Goal: Check status: Check status

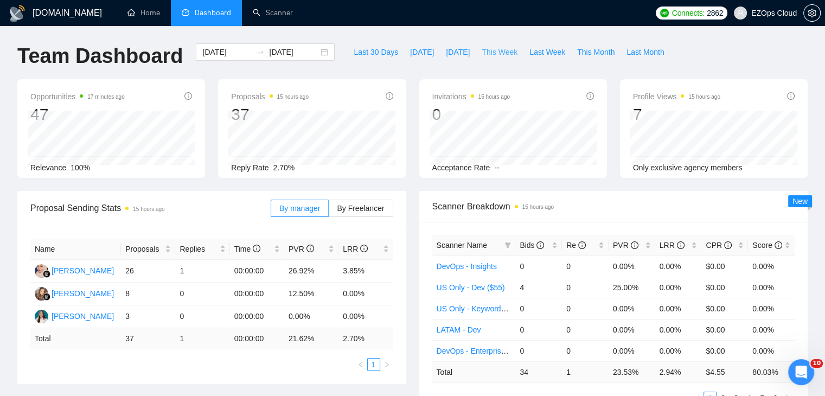
click at [482, 53] on span "This Week" at bounding box center [500, 52] width 36 height 12
type input "[DATE]"
click at [508, 245] on icon "filter" at bounding box center [508, 245] width 6 height 5
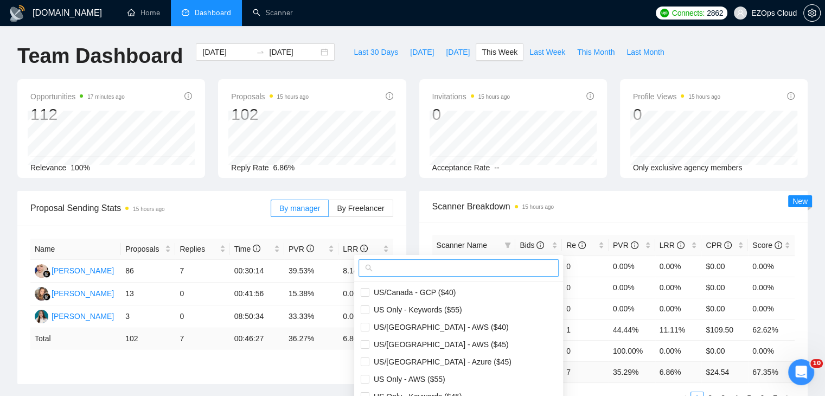
click at [470, 267] on input "text" at bounding box center [463, 268] width 177 height 12
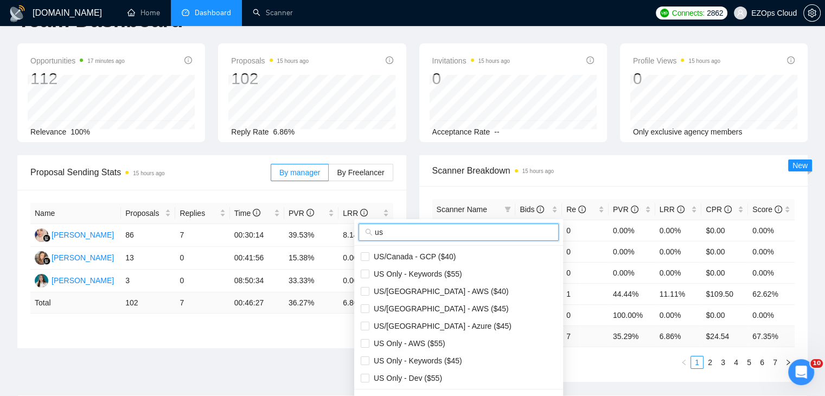
scroll to position [54, 0]
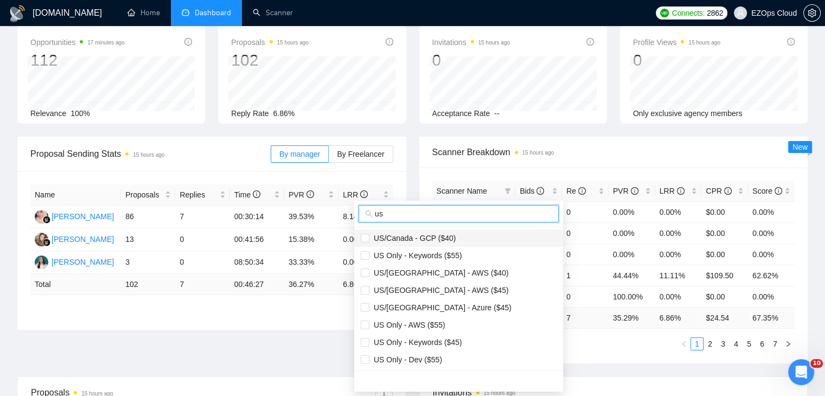
type input "us"
click at [423, 237] on span "US/Canada - GCP ($40)" at bounding box center [412, 238] width 86 height 9
checkbox input "true"
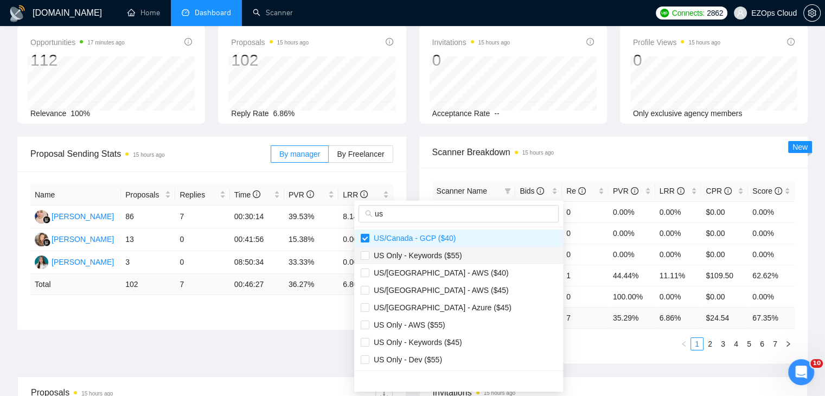
click at [431, 254] on span "US Only - Keywords ($55)" at bounding box center [415, 255] width 93 height 9
checkbox input "true"
click at [435, 269] on span "US/[GEOGRAPHIC_DATA] - AWS ($40)" at bounding box center [438, 273] width 139 height 9
checkbox input "true"
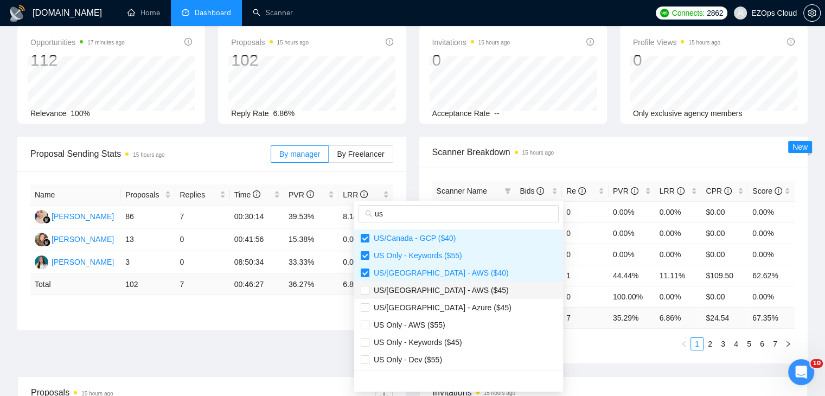
click at [436, 286] on span "US/[GEOGRAPHIC_DATA] - AWS ($45)" at bounding box center [438, 290] width 139 height 9
checkbox input "true"
click at [436, 299] on li "US/[GEOGRAPHIC_DATA] - Azure ($45)" at bounding box center [458, 307] width 209 height 17
checkbox input "true"
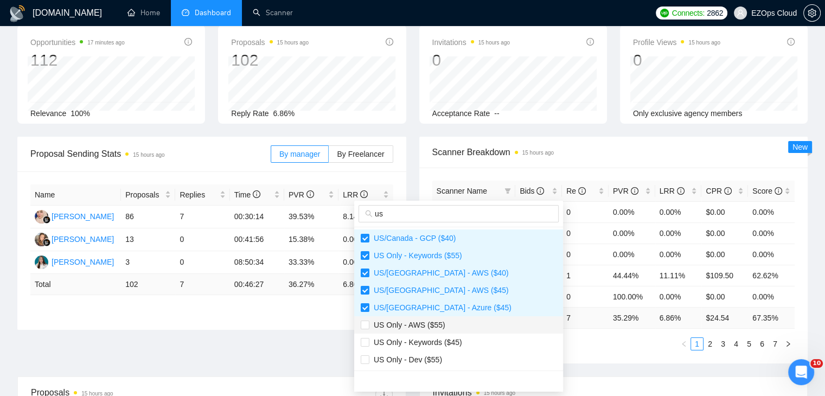
click at [434, 321] on span "US Only - AWS ($55)" at bounding box center [407, 325] width 76 height 9
checkbox input "true"
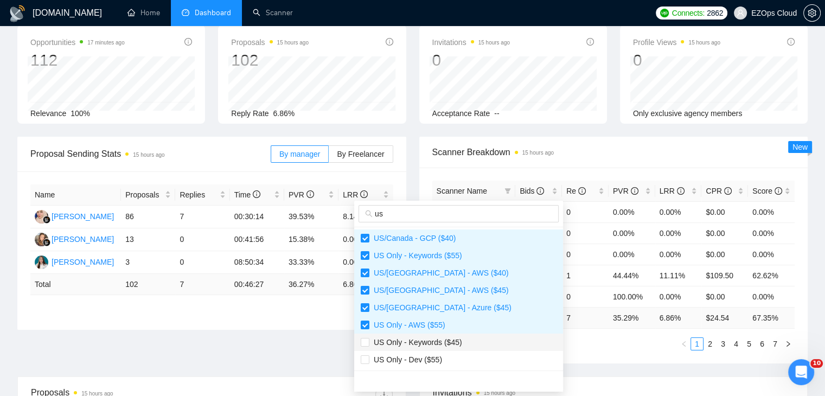
click at [443, 340] on span "US Only - Keywords ($45)" at bounding box center [415, 342] width 93 height 9
checkbox input "true"
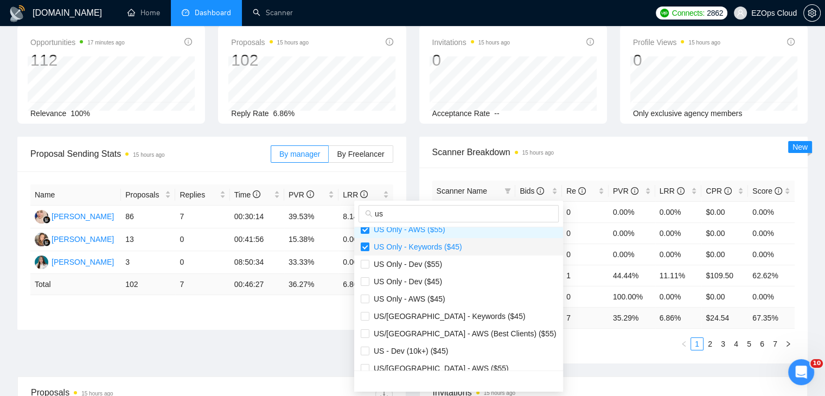
scroll to position [109, 0]
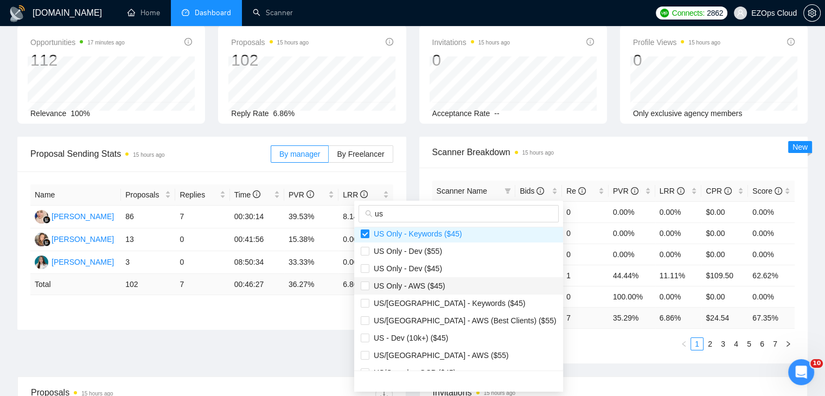
click at [438, 288] on span "US Only - AWS ($45)" at bounding box center [407, 286] width 76 height 9
checkbox input "true"
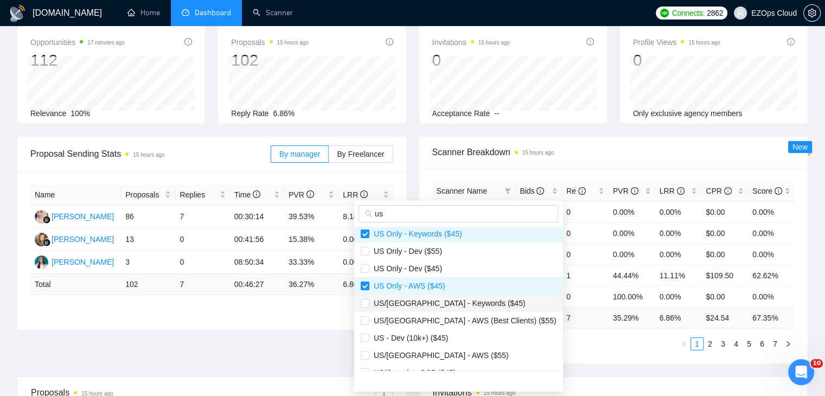
click at [445, 303] on span "US/[GEOGRAPHIC_DATA] - Keywords ($45)" at bounding box center [447, 303] width 156 height 9
checkbox input "true"
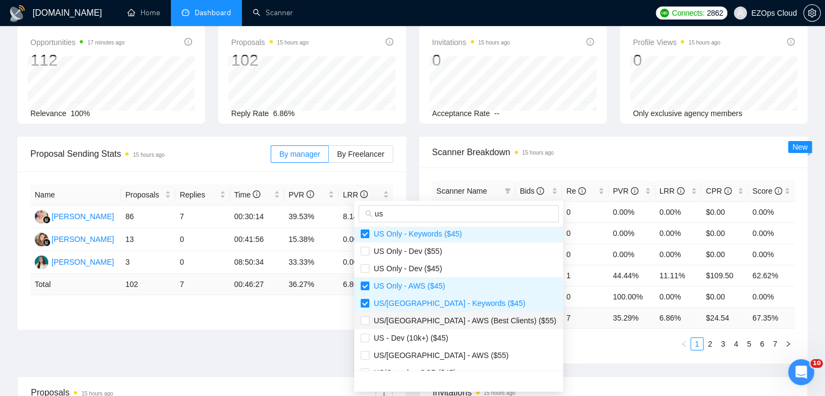
click at [445, 318] on span "US/[GEOGRAPHIC_DATA] - AWS (Best Clients) ($55)" at bounding box center [462, 320] width 187 height 9
checkbox input "true"
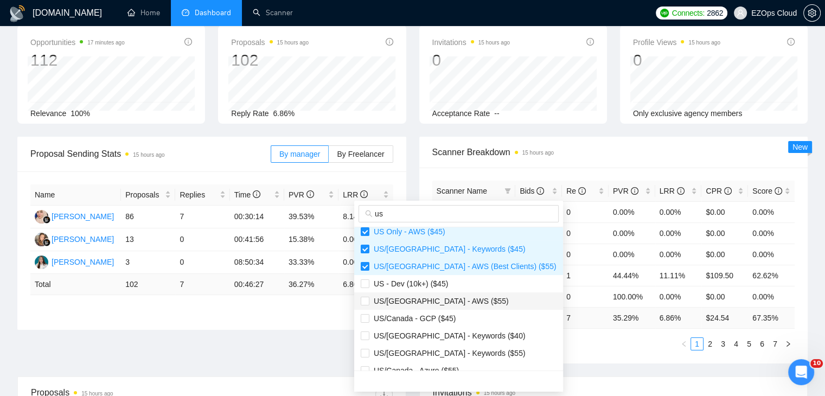
click at [438, 304] on span "US/[GEOGRAPHIC_DATA] - AWS ($55)" at bounding box center [438, 301] width 139 height 9
checkbox input "true"
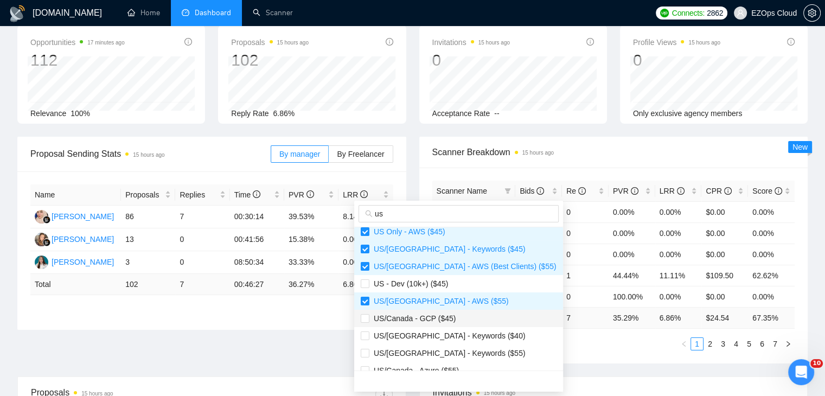
click at [444, 320] on span "US/Canada - GCP ($45)" at bounding box center [412, 318] width 86 height 9
checkbox input "true"
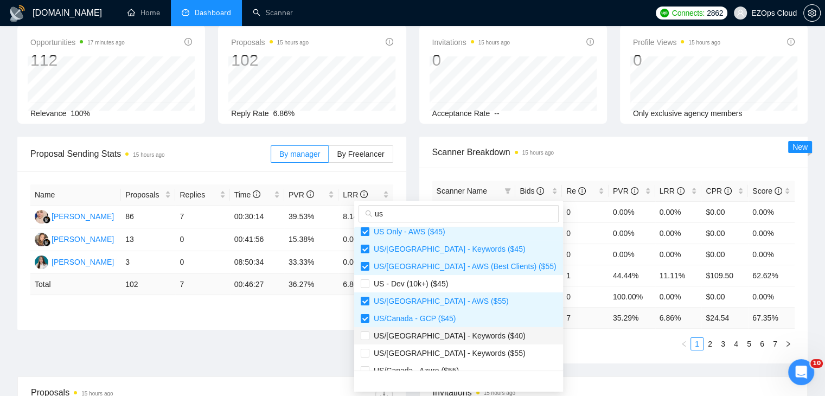
click at [445, 332] on span "US/[GEOGRAPHIC_DATA] - Keywords ($40)" at bounding box center [447, 336] width 156 height 9
checkbox input "true"
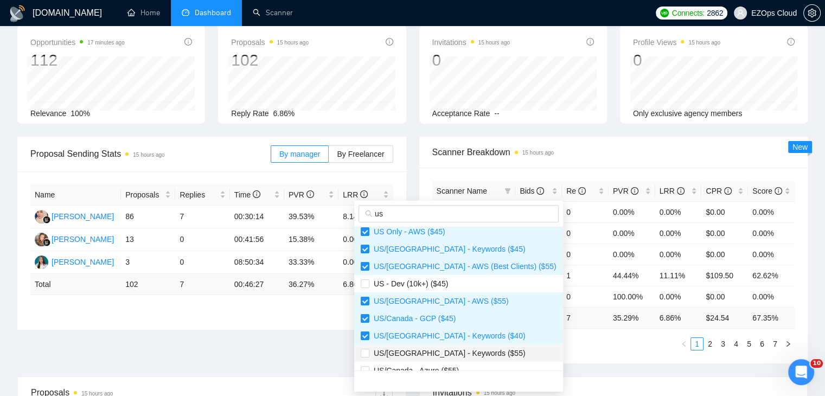
click at [449, 345] on li "US/[GEOGRAPHIC_DATA] - Keywords ($55)" at bounding box center [458, 353] width 209 height 17
checkbox input "true"
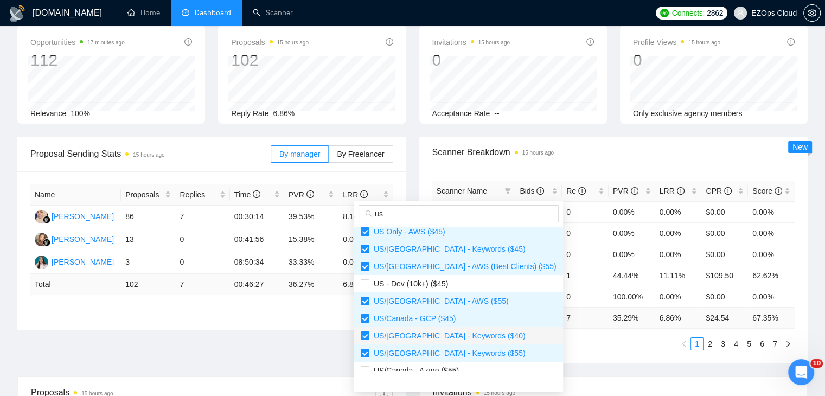
scroll to position [271, 0]
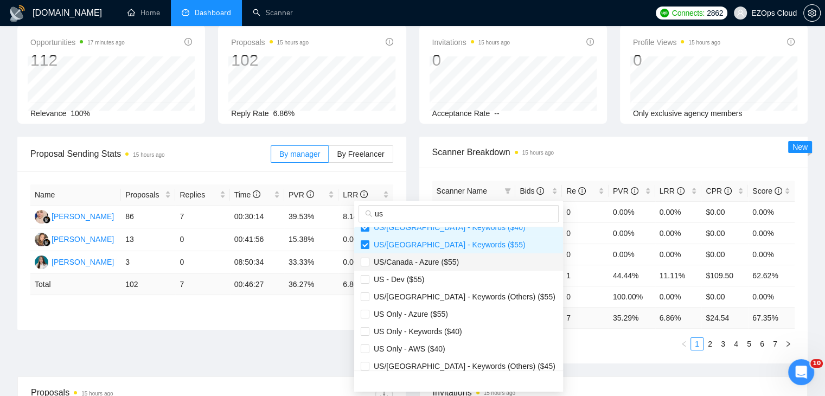
click at [429, 265] on span "US/Canada - Azure ($55)" at bounding box center [414, 262] width 90 height 9
checkbox input "true"
click at [434, 315] on span "US Only - Azure ($55)" at bounding box center [408, 314] width 79 height 9
checkbox input "true"
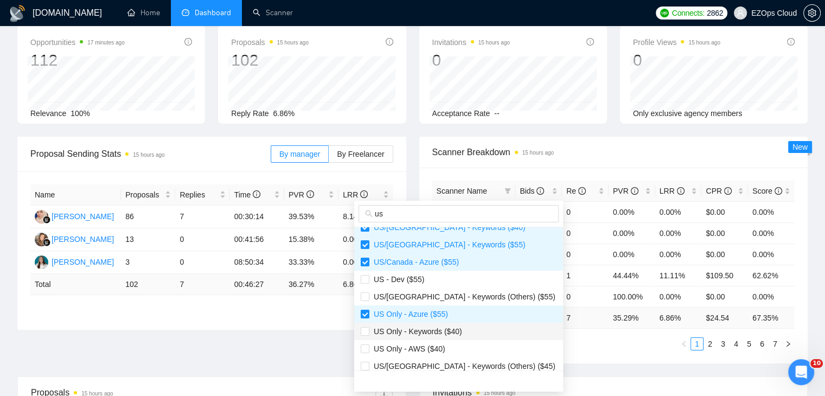
click at [436, 329] on span "US Only - Keywords ($40)" at bounding box center [415, 331] width 93 height 9
checkbox input "true"
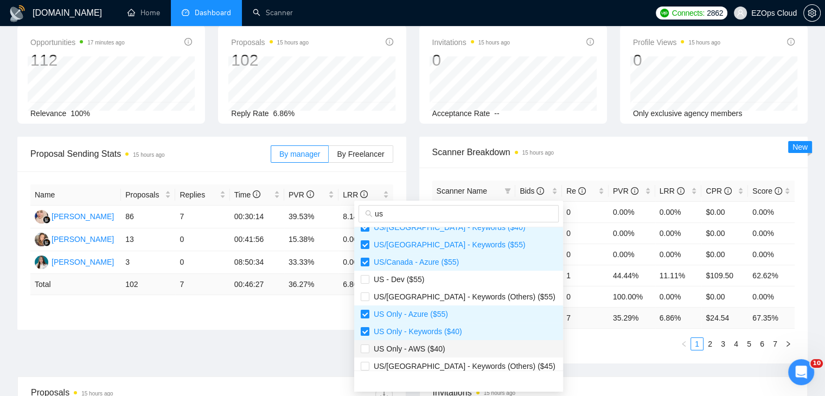
click at [434, 349] on span "US Only - AWS ($40)" at bounding box center [407, 349] width 76 height 9
checkbox input "true"
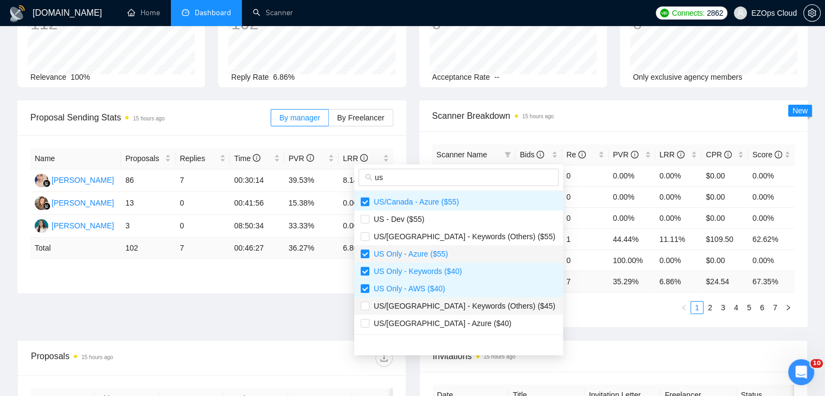
scroll to position [109, 0]
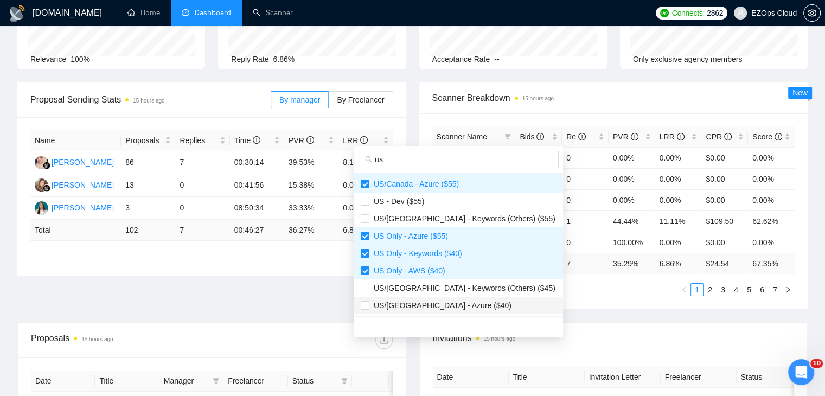
click at [421, 305] on span "US/[GEOGRAPHIC_DATA] - Azure ($40)" at bounding box center [440, 305] width 142 height 9
checkbox input "true"
click at [588, 306] on div "Scanner Name Bids Re PVR LRR CPR Score [GEOGRAPHIC_DATA]/[GEOGRAPHIC_DATA] - GC…" at bounding box center [613, 211] width 389 height 196
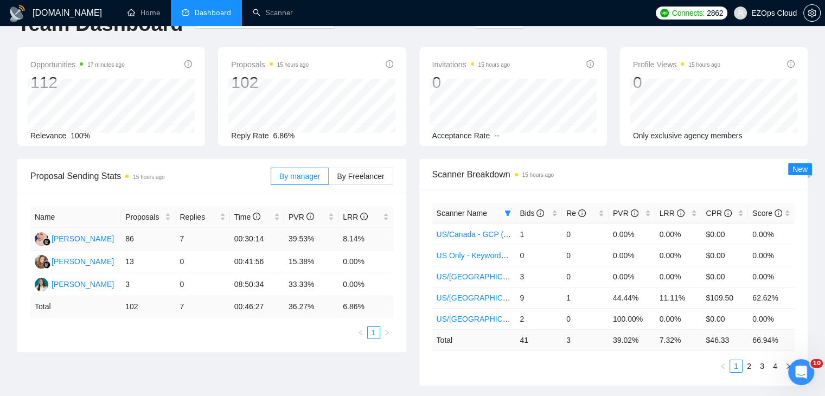
scroll to position [0, 0]
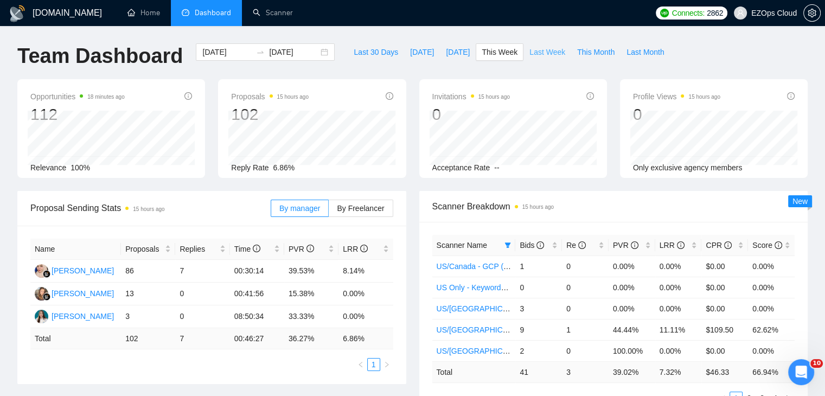
click at [531, 53] on span "Last Week" at bounding box center [548, 52] width 36 height 12
type input "[DATE]"
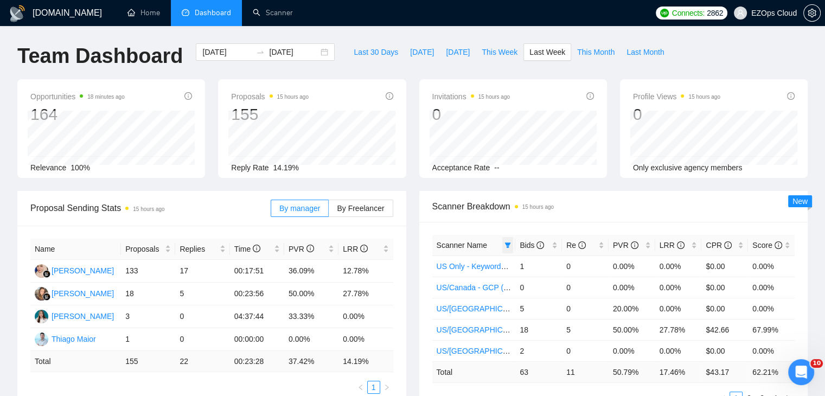
click at [506, 242] on icon "filter" at bounding box center [508, 245] width 7 height 7
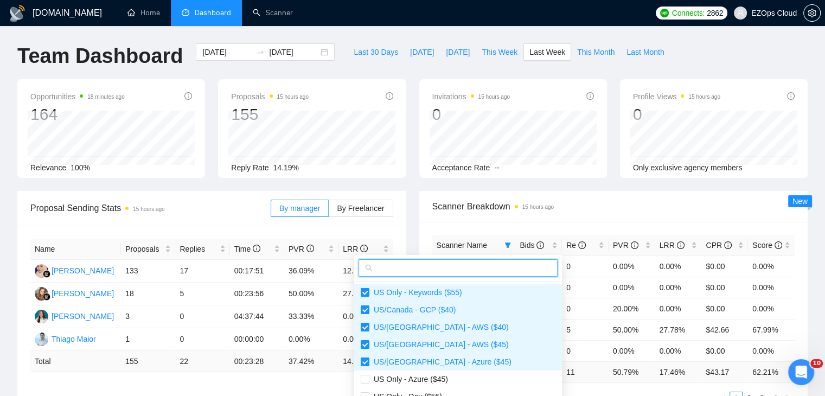
click at [438, 264] on input "text" at bounding box center [463, 268] width 176 height 12
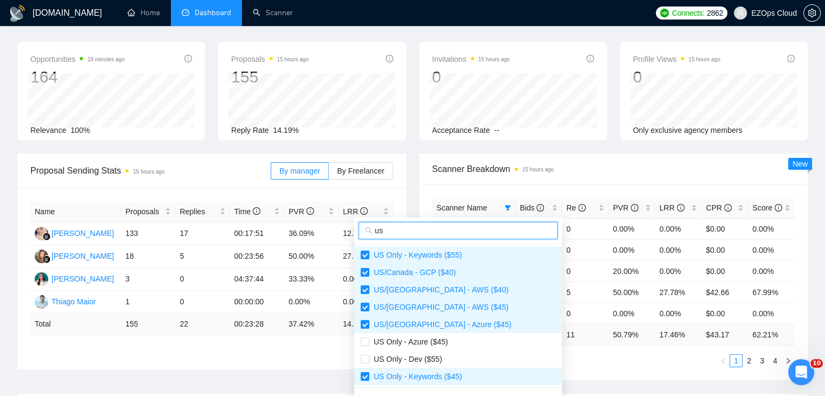
scroll to position [109, 0]
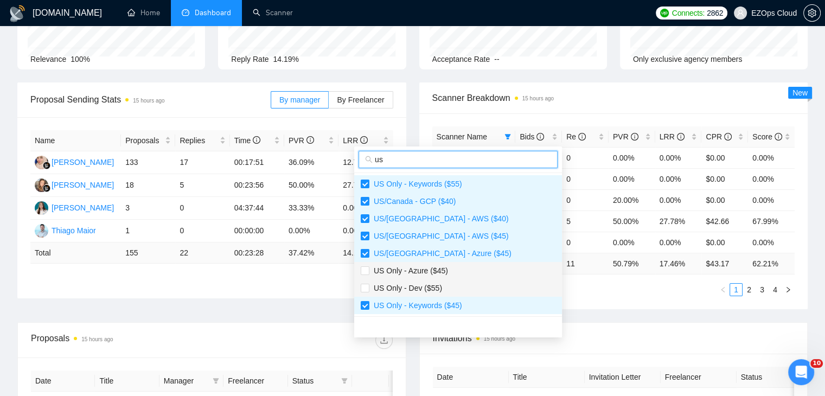
type input "us"
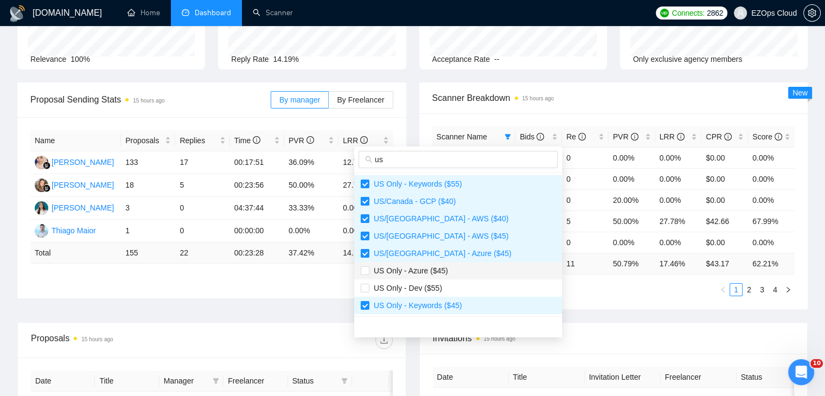
click at [431, 272] on span "US Only - Azure ($45)" at bounding box center [408, 270] width 79 height 9
checkbox input "true"
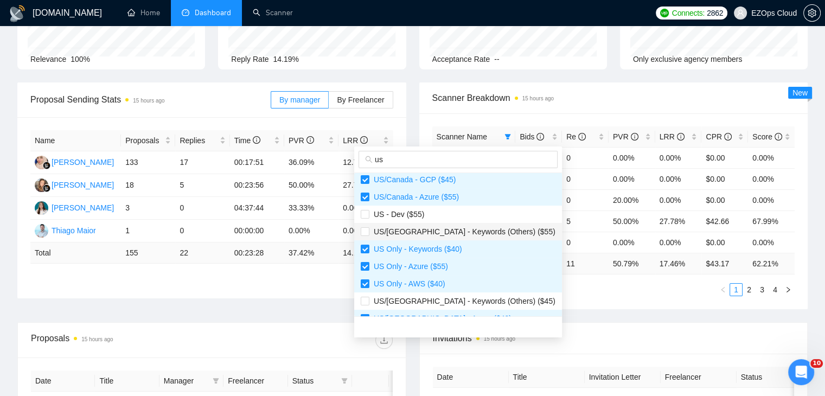
scroll to position [313, 0]
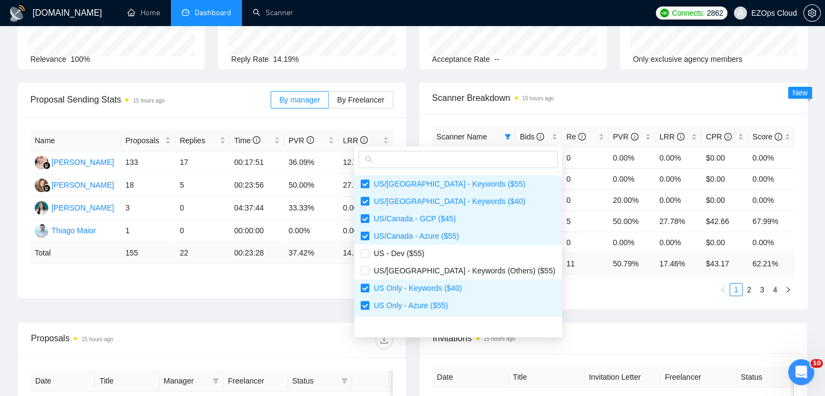
click at [569, 297] on div "Scanner Name Bids Re PVR LRR CPR Score US Only - Keywords ($55) 1 0 0.00% 0.00%…" at bounding box center [613, 211] width 389 height 196
